Goal: Transaction & Acquisition: Purchase product/service

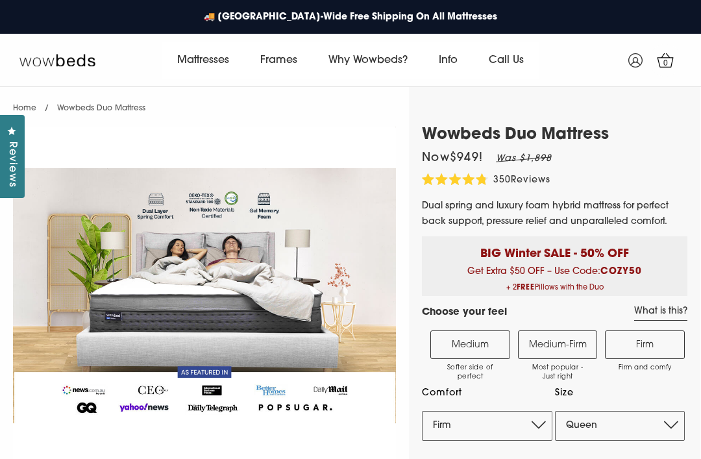
select select "Firm"
select select "Queen"
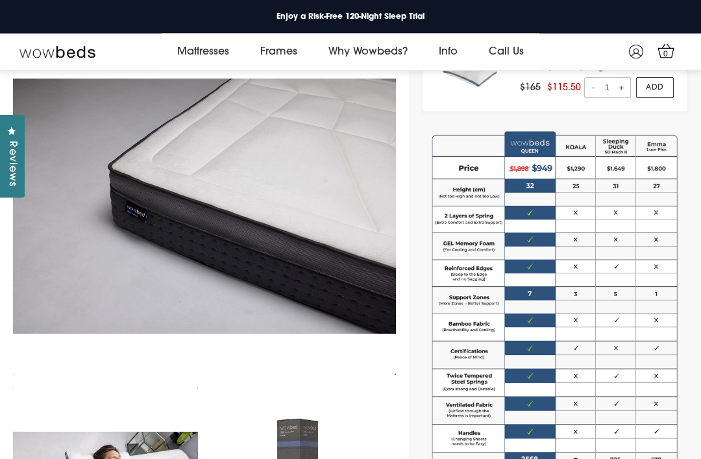
scroll to position [633, 0]
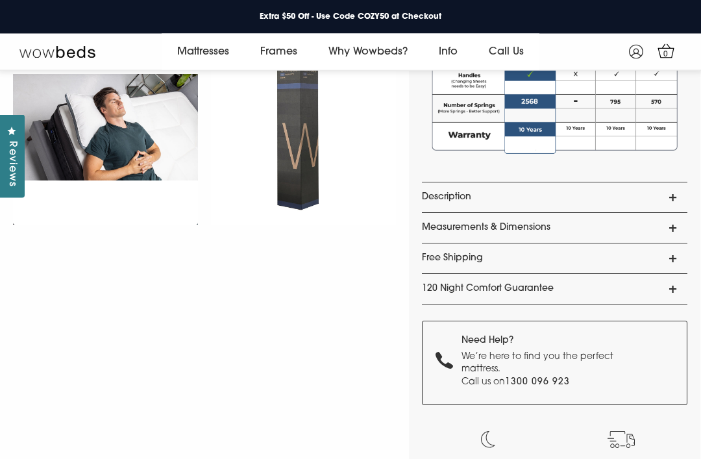
click at [530, 203] on link "Description" at bounding box center [555, 198] width 266 height 30
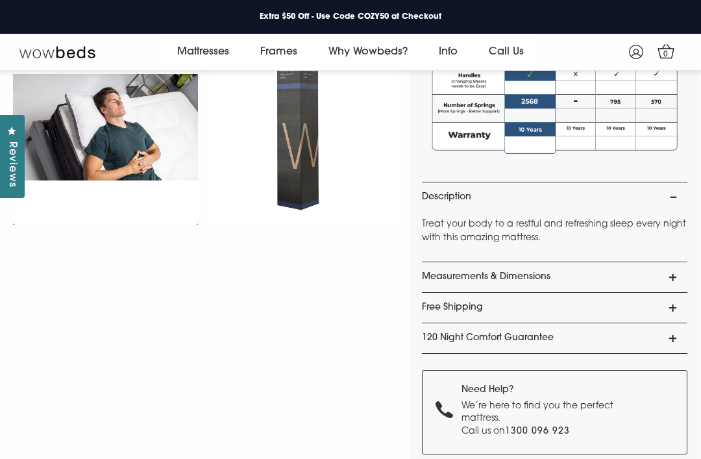
click at [606, 282] on link "Measurements & Dimensions" at bounding box center [555, 277] width 266 height 30
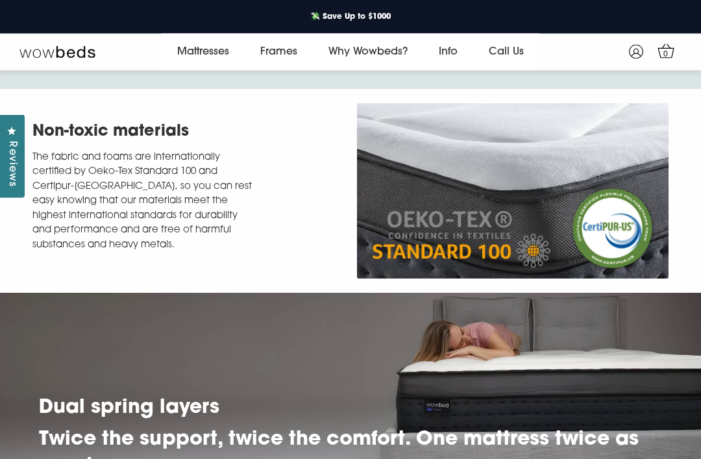
scroll to position [3890, 0]
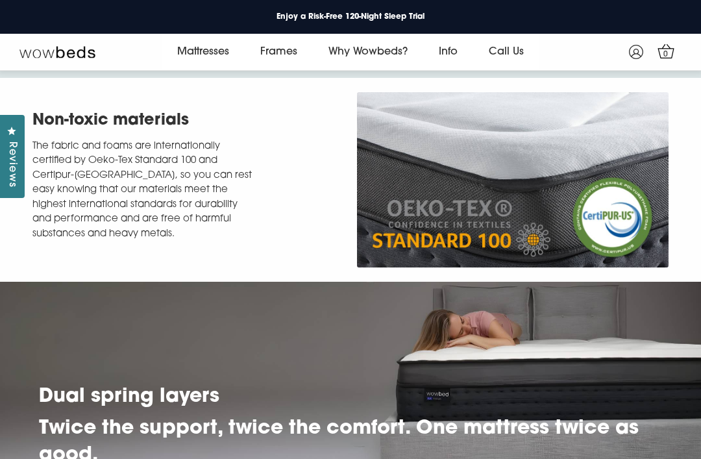
click at [604, 302] on img at bounding box center [350, 396] width 701 height 229
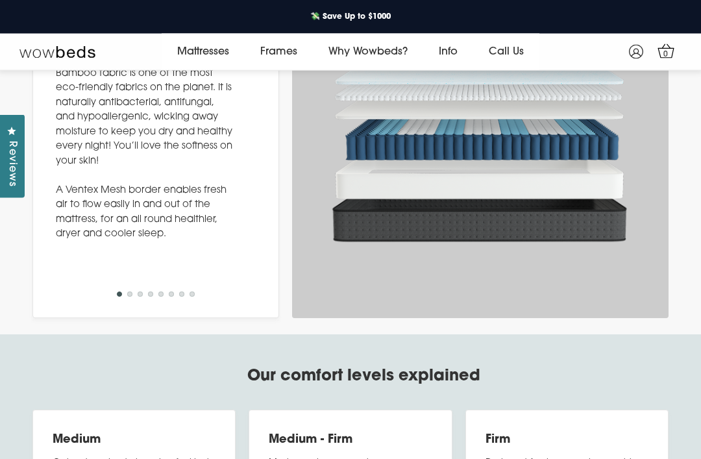
scroll to position [4416, 0]
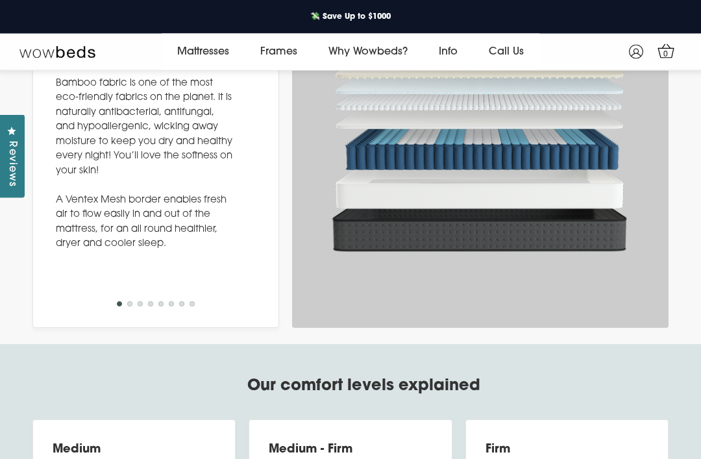
click at [669, 258] on div "Sleep Style Inside the Duo Mattress Sleep Style Inside our mattresses Sleep Sty…" at bounding box center [481, 164] width 390 height 329
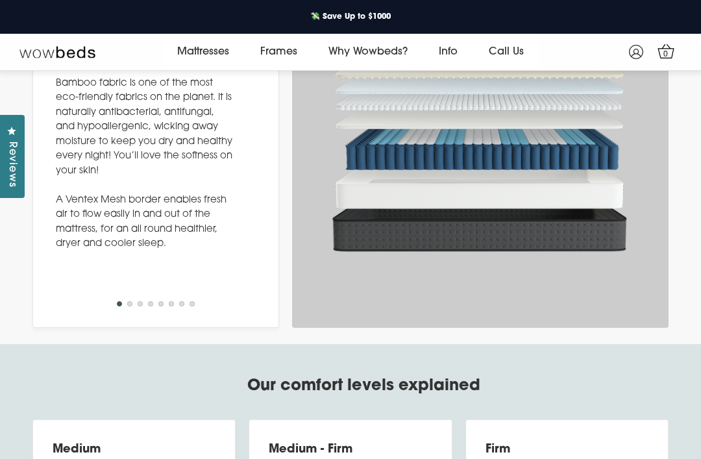
click at [138, 306] on button "3" at bounding box center [140, 303] width 5 height 5
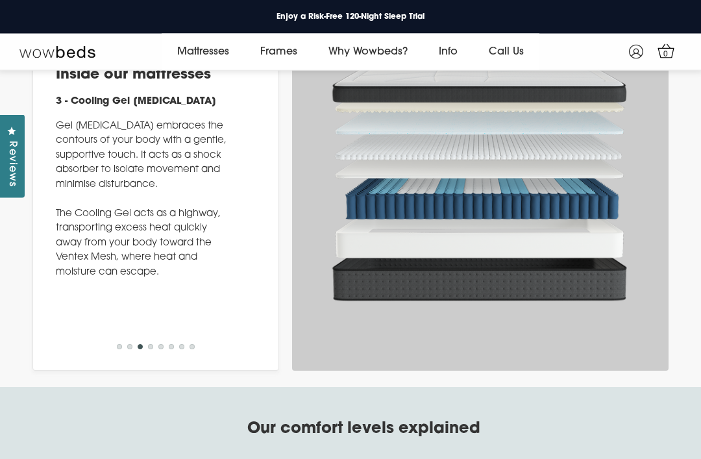
scroll to position [4374, 0]
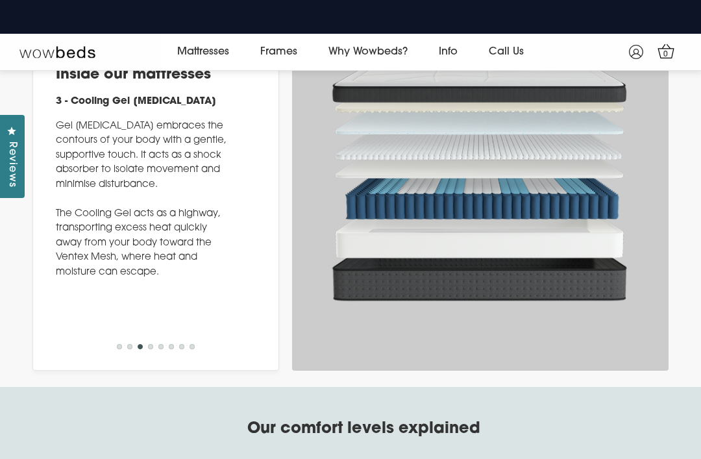
click at [129, 349] on button "2" at bounding box center [129, 346] width 5 height 5
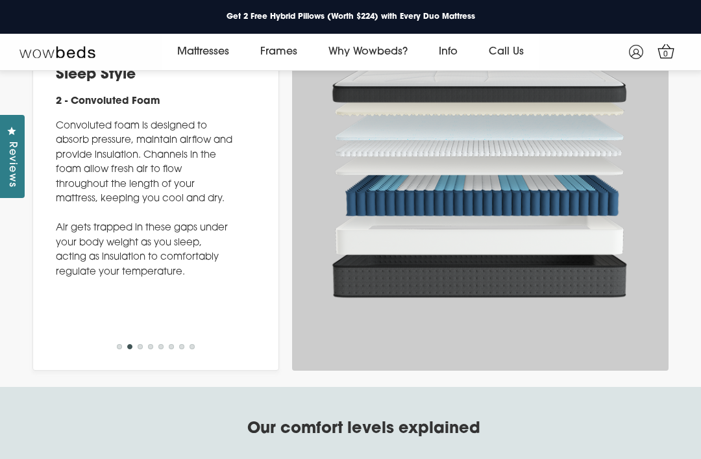
click at [143, 350] on div "Previous Sleep Style 8 - Border Fabric Bamboo fabric is one of the most eco-fri…" at bounding box center [155, 206] width 247 height 329
click at [148, 349] on div "Previous Sleep Style 8 - Border Fabric Bamboo fabric is one of the most eco-fri…" at bounding box center [155, 206] width 247 height 329
click at [153, 345] on div "Previous Sleep Style 8 - Border Fabric Bamboo fabric is one of the most eco-fri…" at bounding box center [155, 206] width 247 height 329
click at [155, 348] on div "Previous Sleep Style 8 - Border Fabric Bamboo fabric is one of the most eco-fri…" at bounding box center [155, 206] width 247 height 329
click at [152, 353] on li "4" at bounding box center [150, 349] width 5 height 14
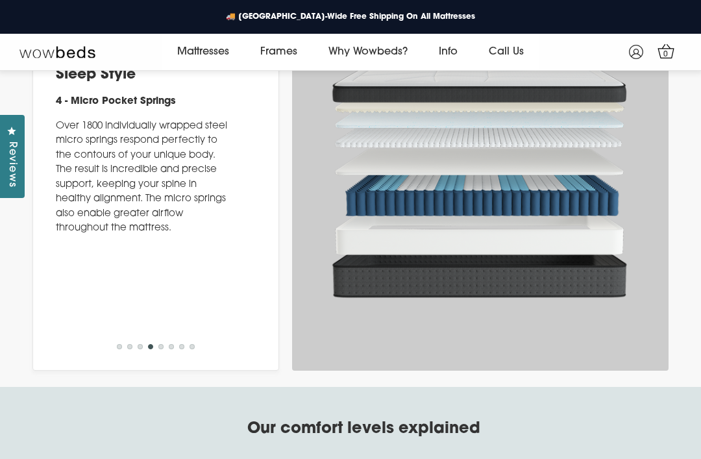
click at [162, 356] on li "5" at bounding box center [160, 349] width 5 height 14
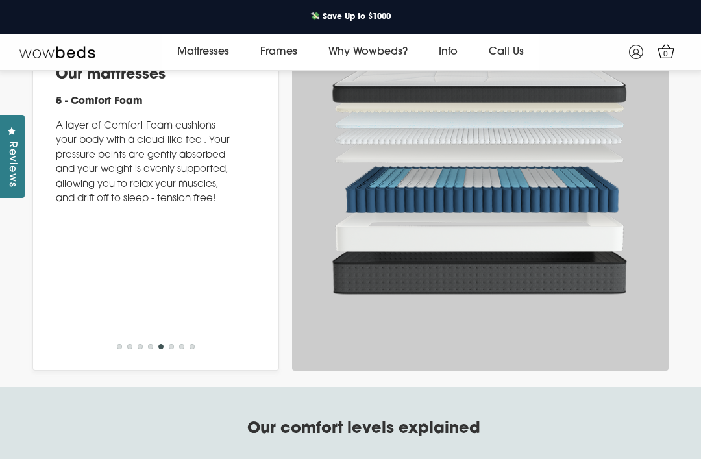
click at [180, 349] on button "7" at bounding box center [181, 346] width 5 height 5
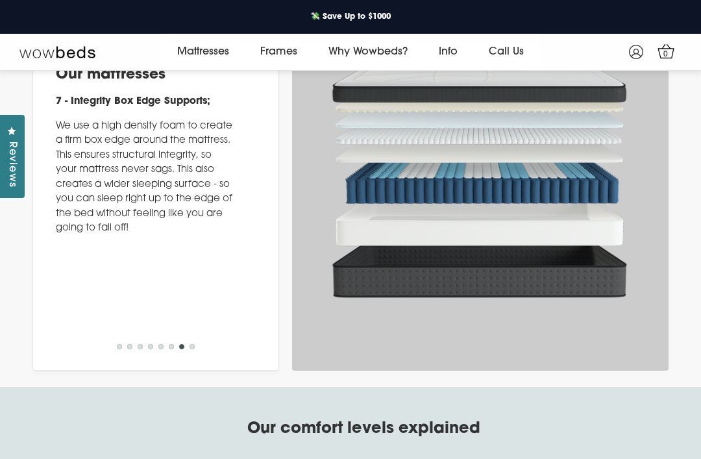
click at [193, 349] on button "8" at bounding box center [192, 346] width 5 height 5
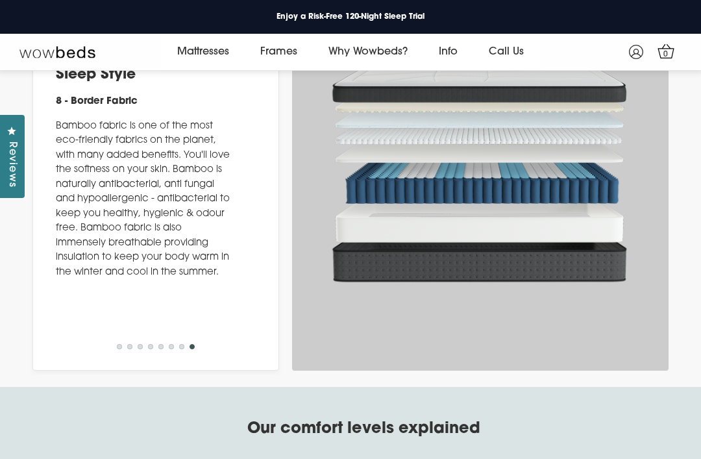
click at [203, 354] on div "Previous Sleep Style 8 - Border Fabric Bamboo fabric is one of the most eco-fri…" at bounding box center [155, 206] width 247 height 329
click at [222, 347] on div "Previous Sleep Style 8 - Border Fabric Bamboo fabric is one of the most eco-fri…" at bounding box center [155, 206] width 247 height 329
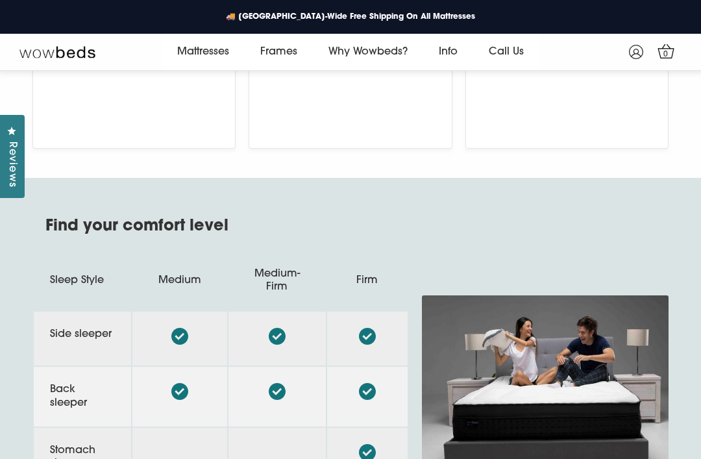
scroll to position [5033, 0]
